Goal: Task Accomplishment & Management: Use online tool/utility

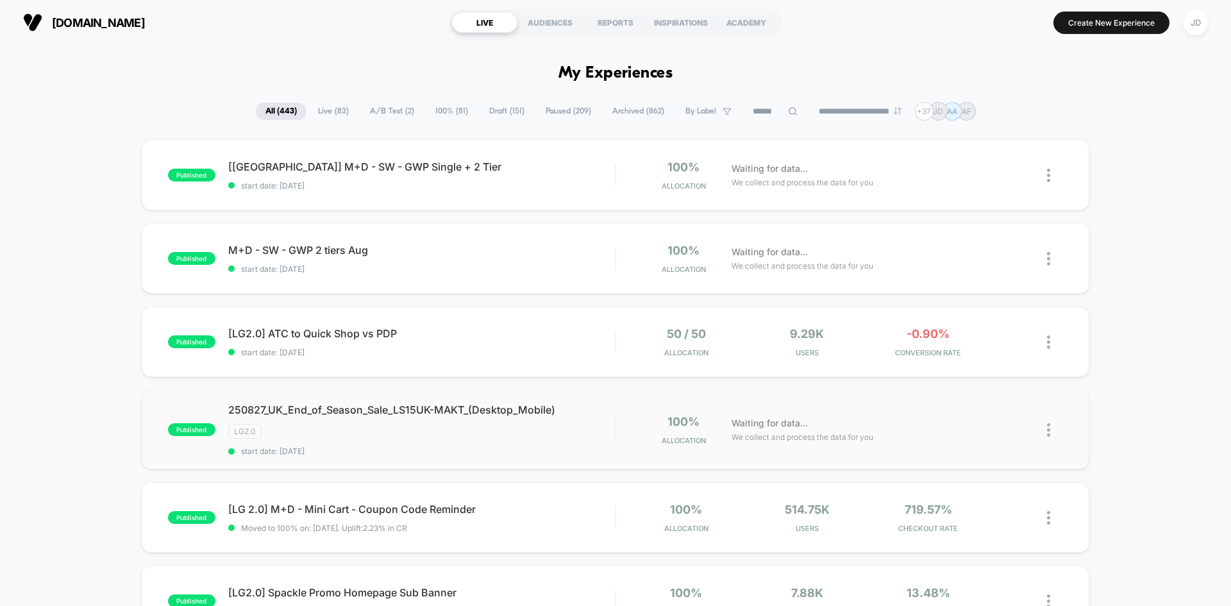
click at [1049, 432] on img at bounding box center [1048, 429] width 3 height 13
click at [983, 362] on div "Edit" at bounding box center [982, 356] width 115 height 29
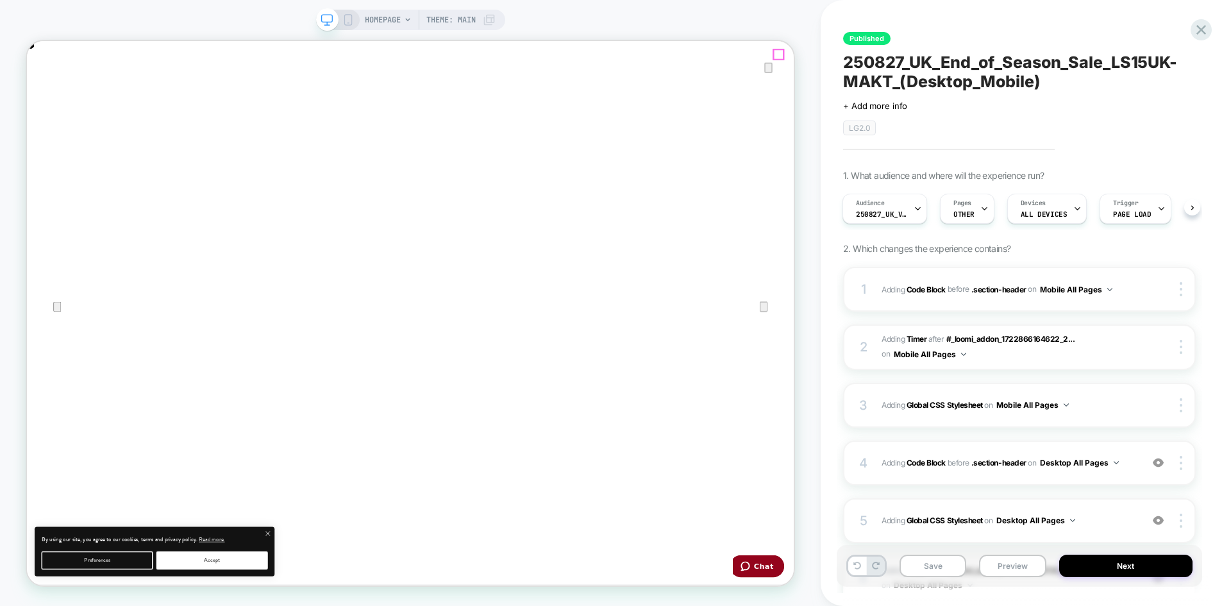
click at [44, 101] on icon "Close" at bounding box center [39, 105] width 9 height 9
click at [1187, 206] on div "Audience 250827_UK_VisitBanner_LS15UK-MAKT Pages OTHER Devices ALL DEVICES Trig…" at bounding box center [1013, 208] width 353 height 43
click at [1156, 570] on button "Next" at bounding box center [1126, 566] width 134 height 22
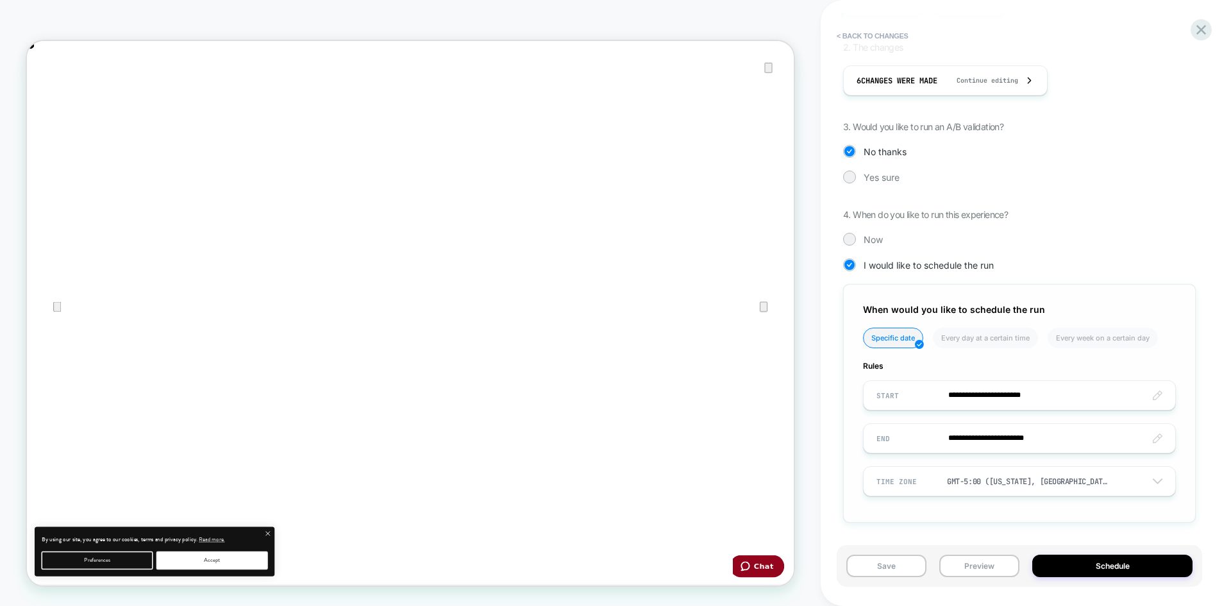
scroll to position [0, 0]
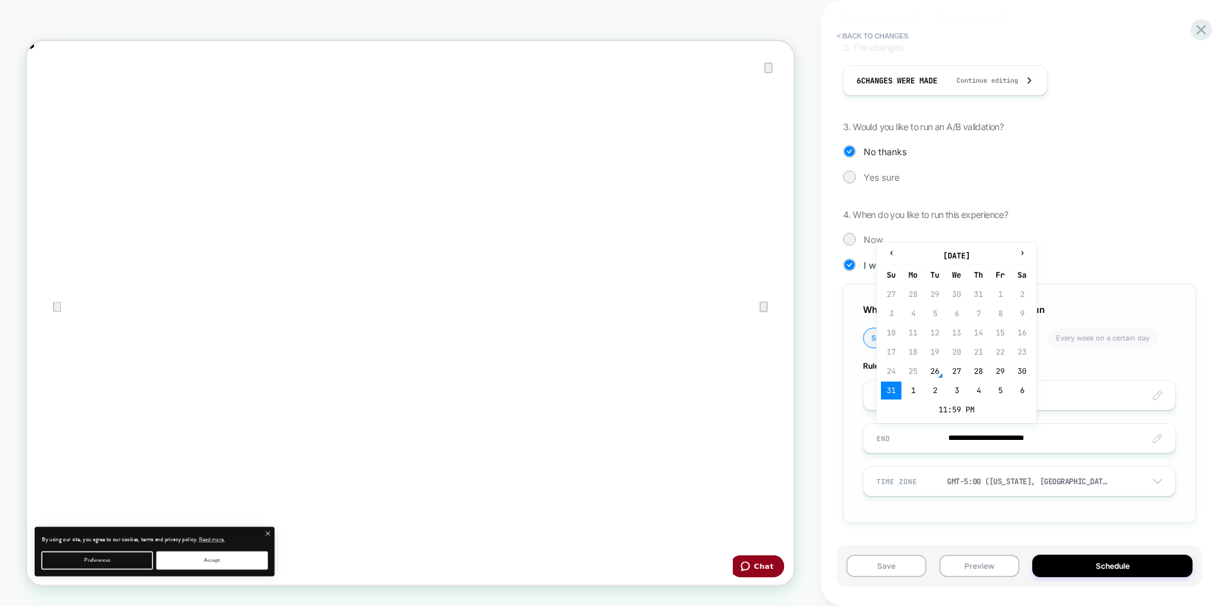
click at [980, 440] on input "**********" at bounding box center [1020, 438] width 312 height 30
click at [960, 396] on td "3" at bounding box center [956, 391] width 21 height 18
type input "**********"
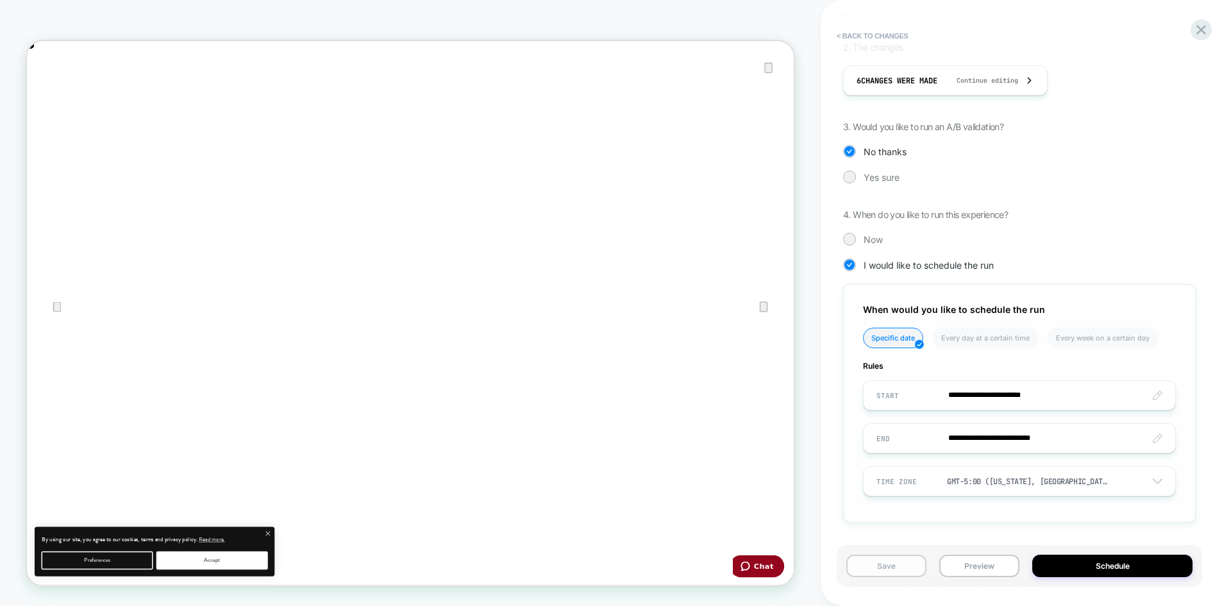
click at [887, 572] on button "Save" at bounding box center [886, 566] width 80 height 22
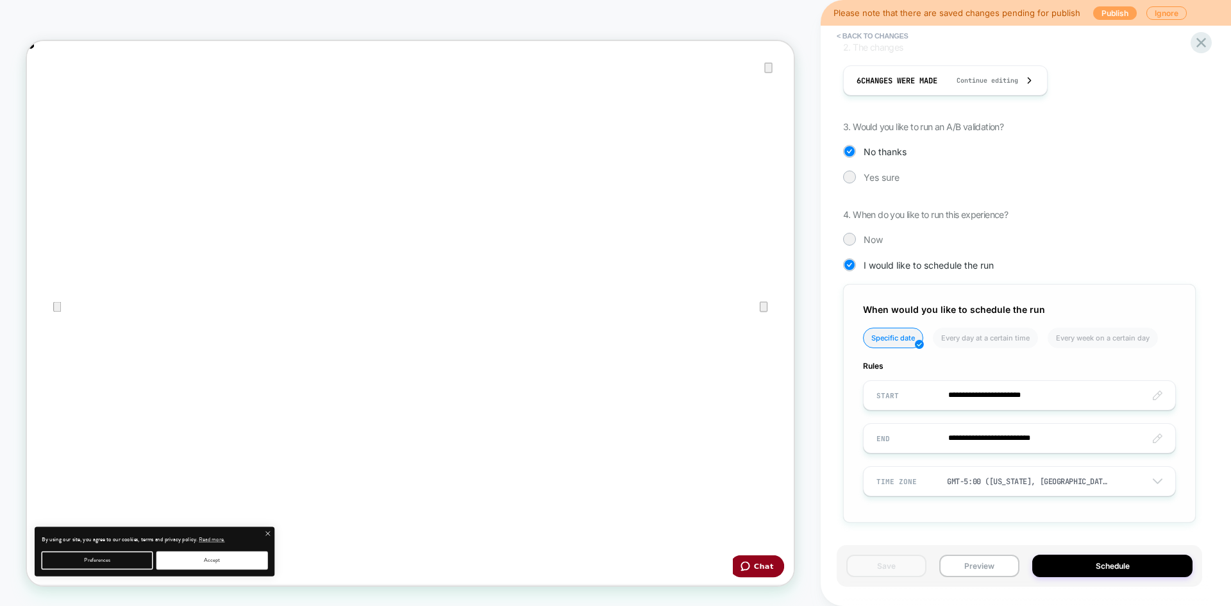
click at [0, 0] on button "Publish" at bounding box center [0, 0] width 0 height 0
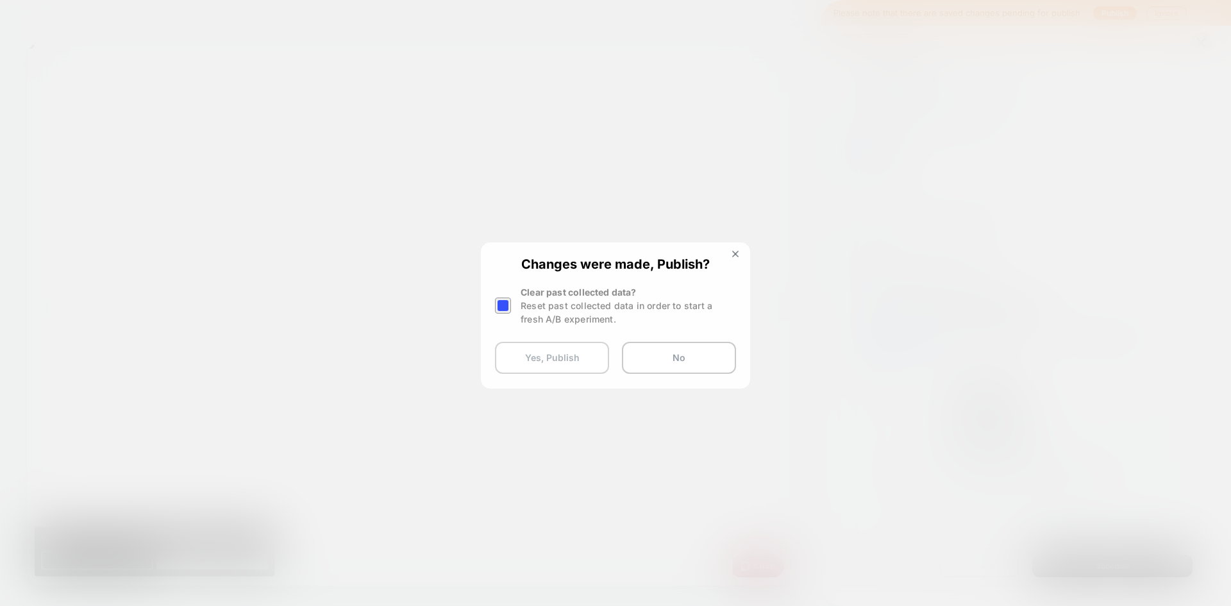
scroll to position [0, 1023]
click at [0, 0] on button "Yes, Publish" at bounding box center [0, 0] width 0 height 0
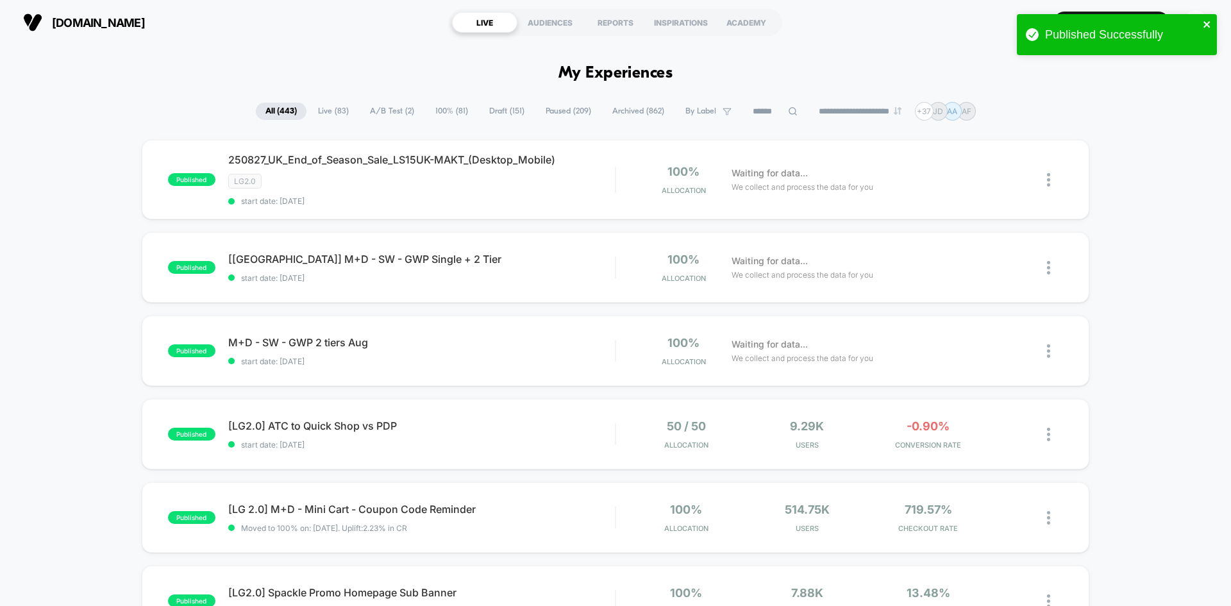
click at [1205, 24] on icon "close" at bounding box center [1207, 24] width 9 height 10
